Goal: Task Accomplishment & Management: Manage account settings

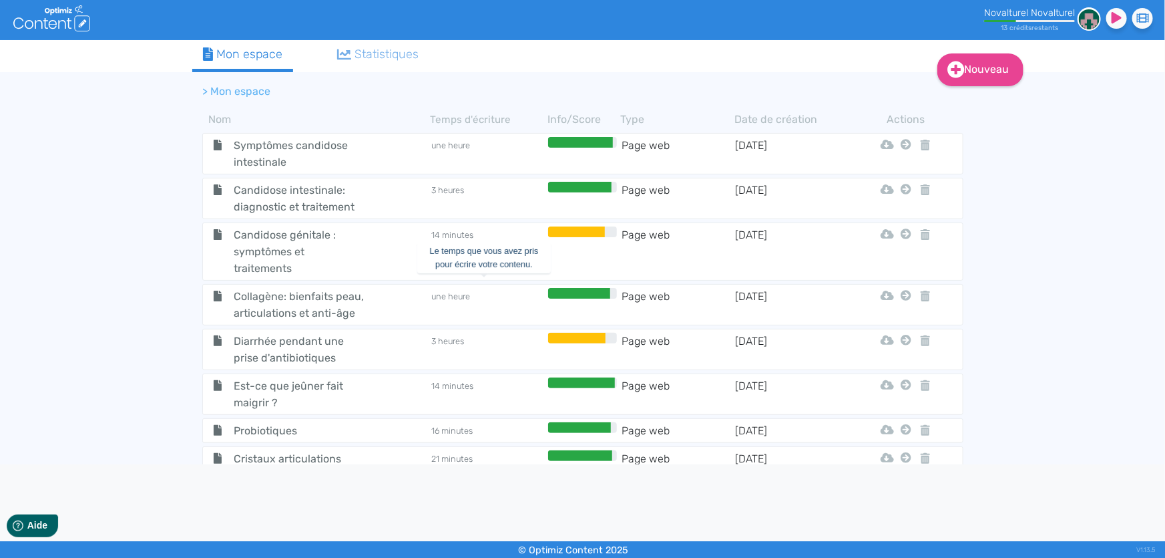
scroll to position [1169, 0]
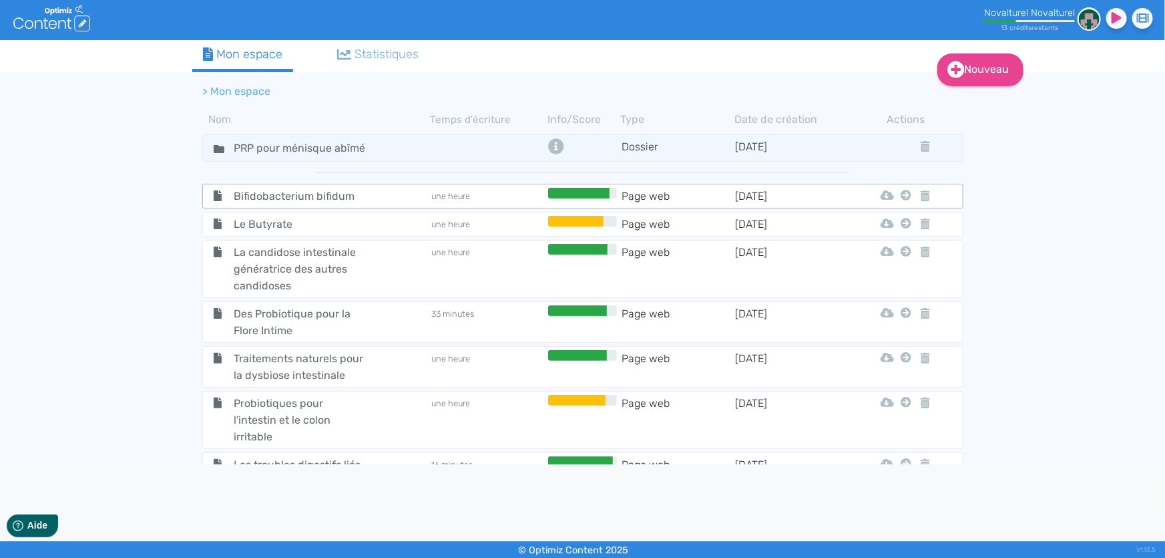
scroll to position [121, 0]
